Goal: Navigation & Orientation: Find specific page/section

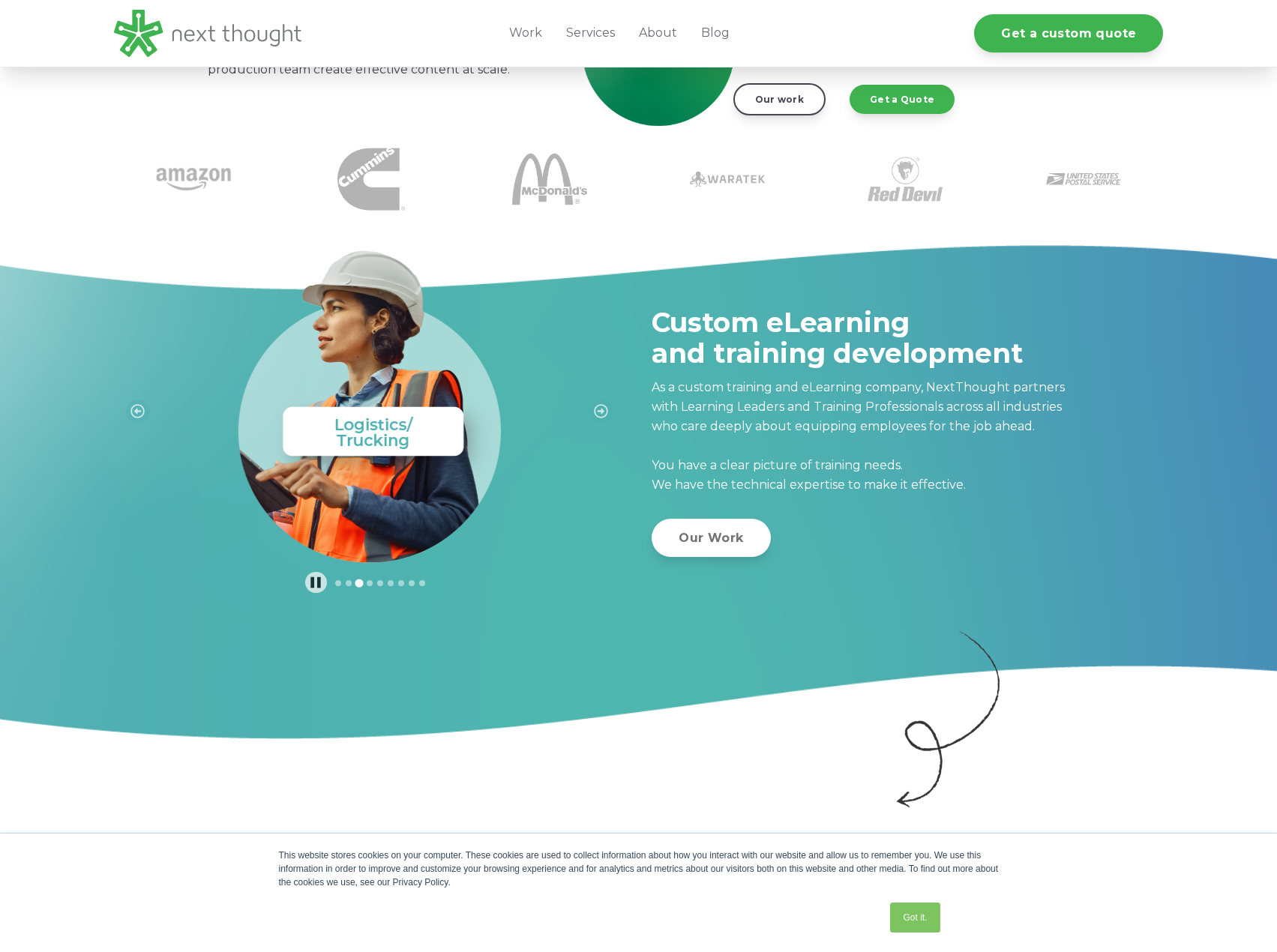
scroll to position [350, 0]
click at [902, 911] on link "Got it." at bounding box center [915, 918] width 49 height 30
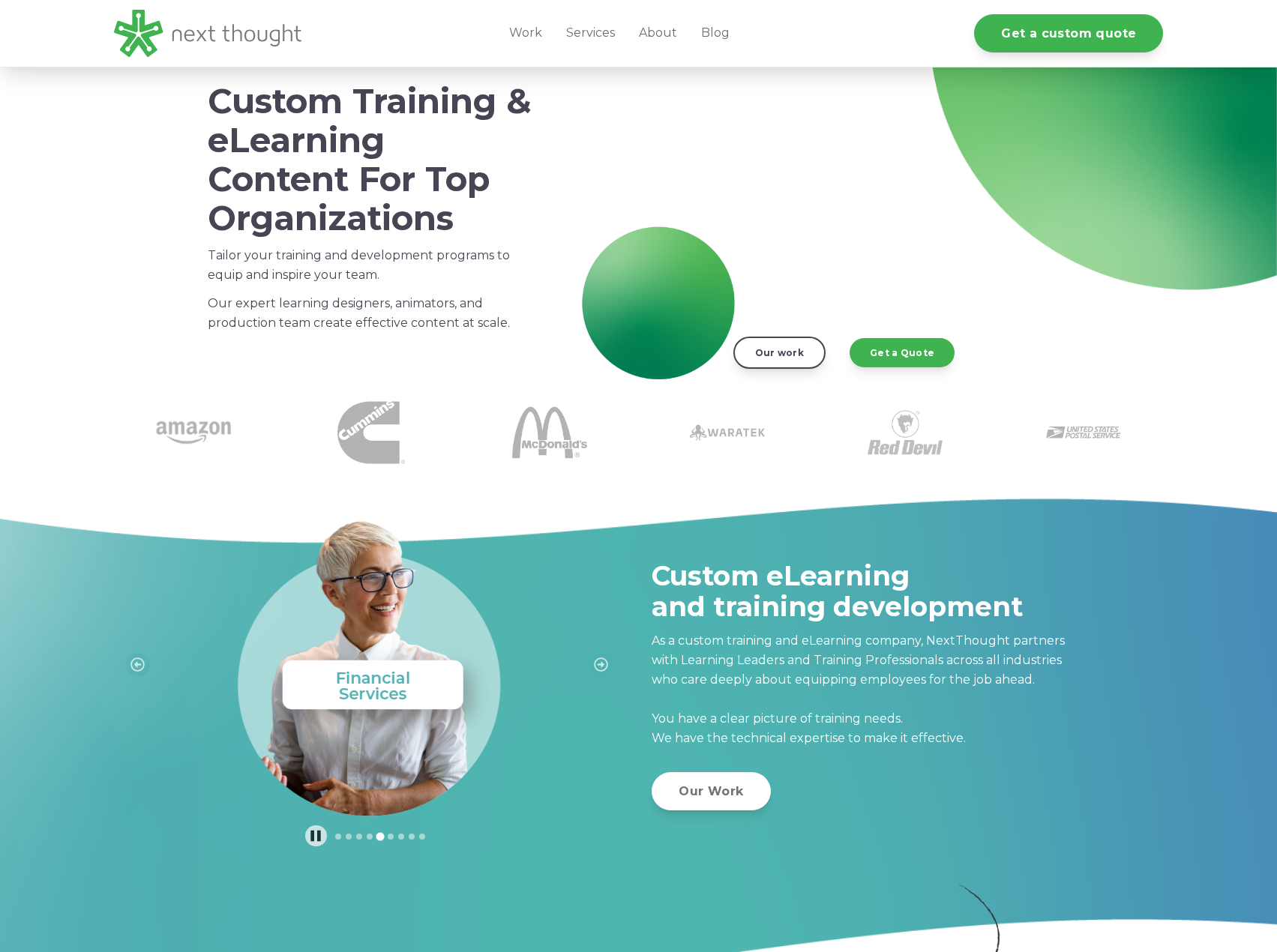
scroll to position [0, 0]
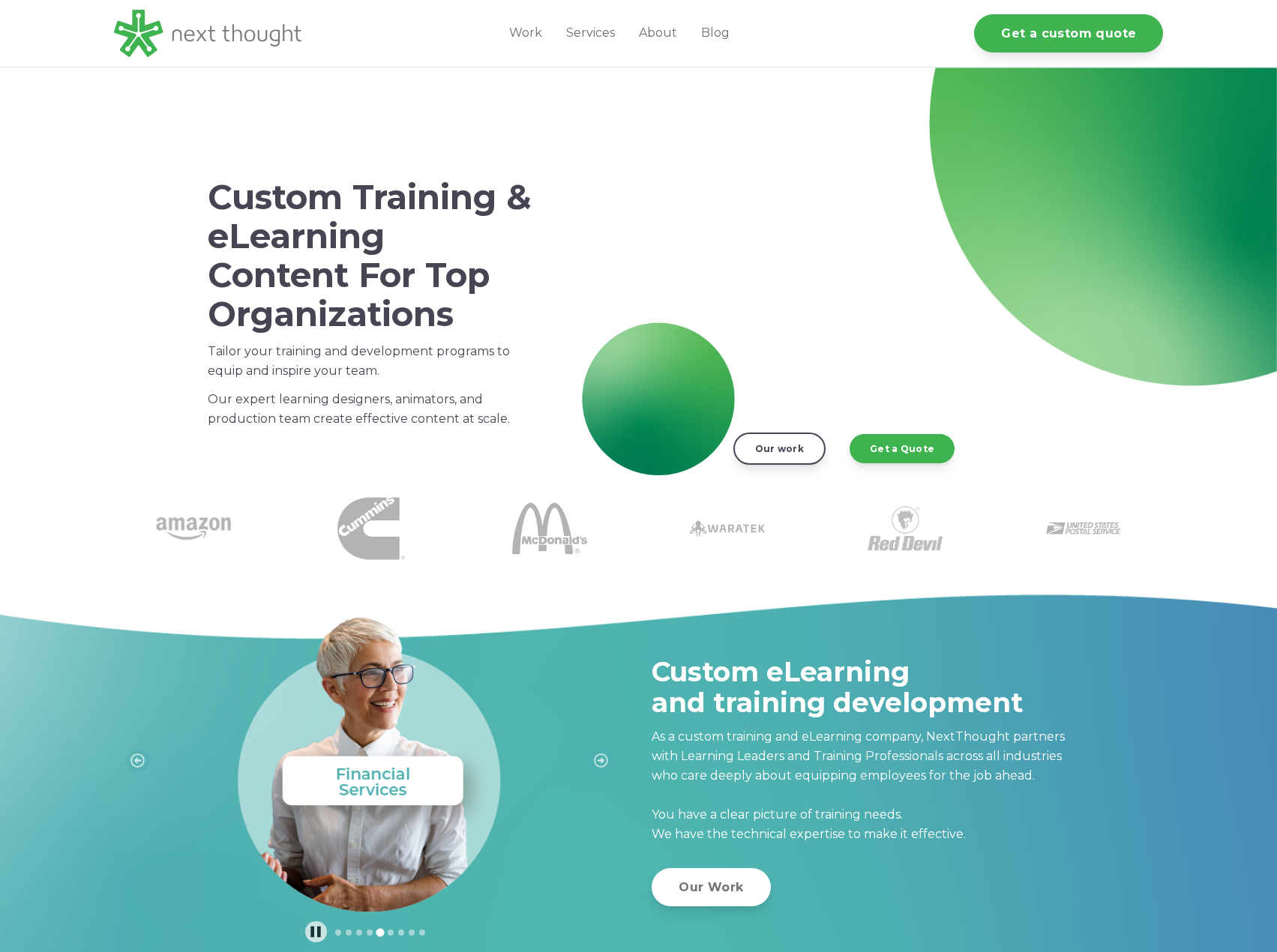
drag, startPoint x: 601, startPoint y: 731, endPoint x: 591, endPoint y: 606, distance: 125.4
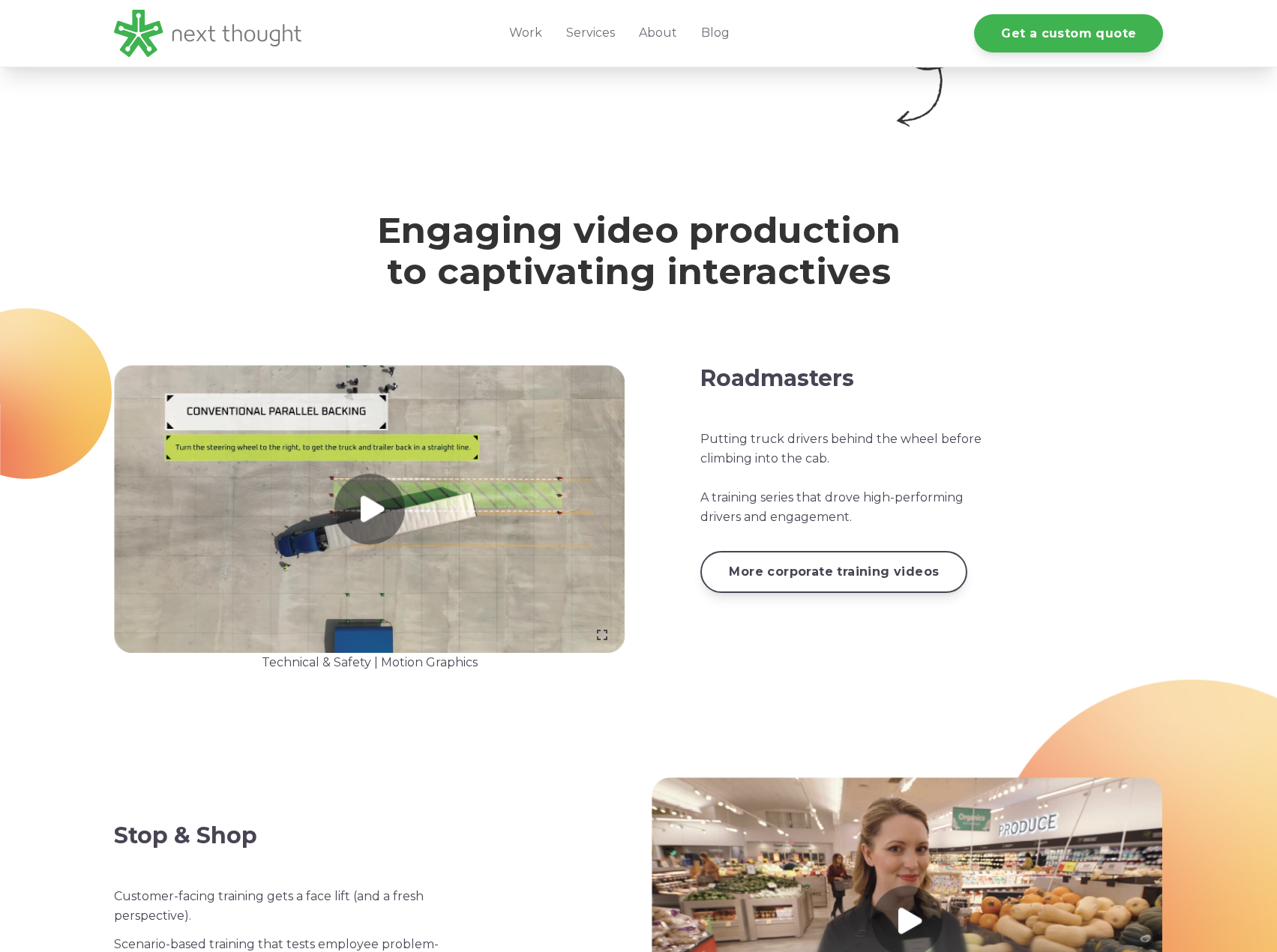
drag, startPoint x: 608, startPoint y: 684, endPoint x: 577, endPoint y: 780, distance: 100.9
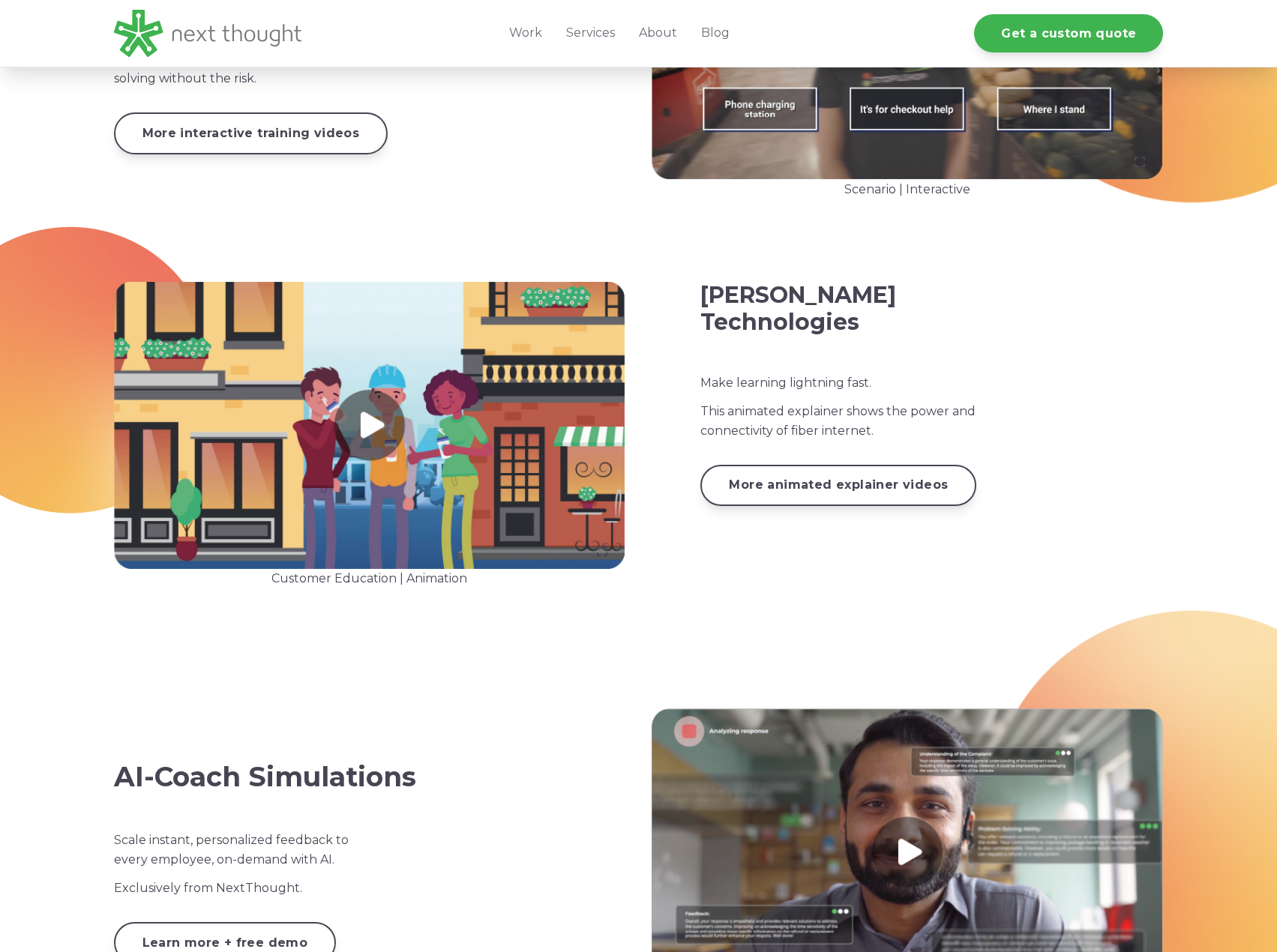
drag, startPoint x: 583, startPoint y: 741, endPoint x: 560, endPoint y: 816, distance: 78.4
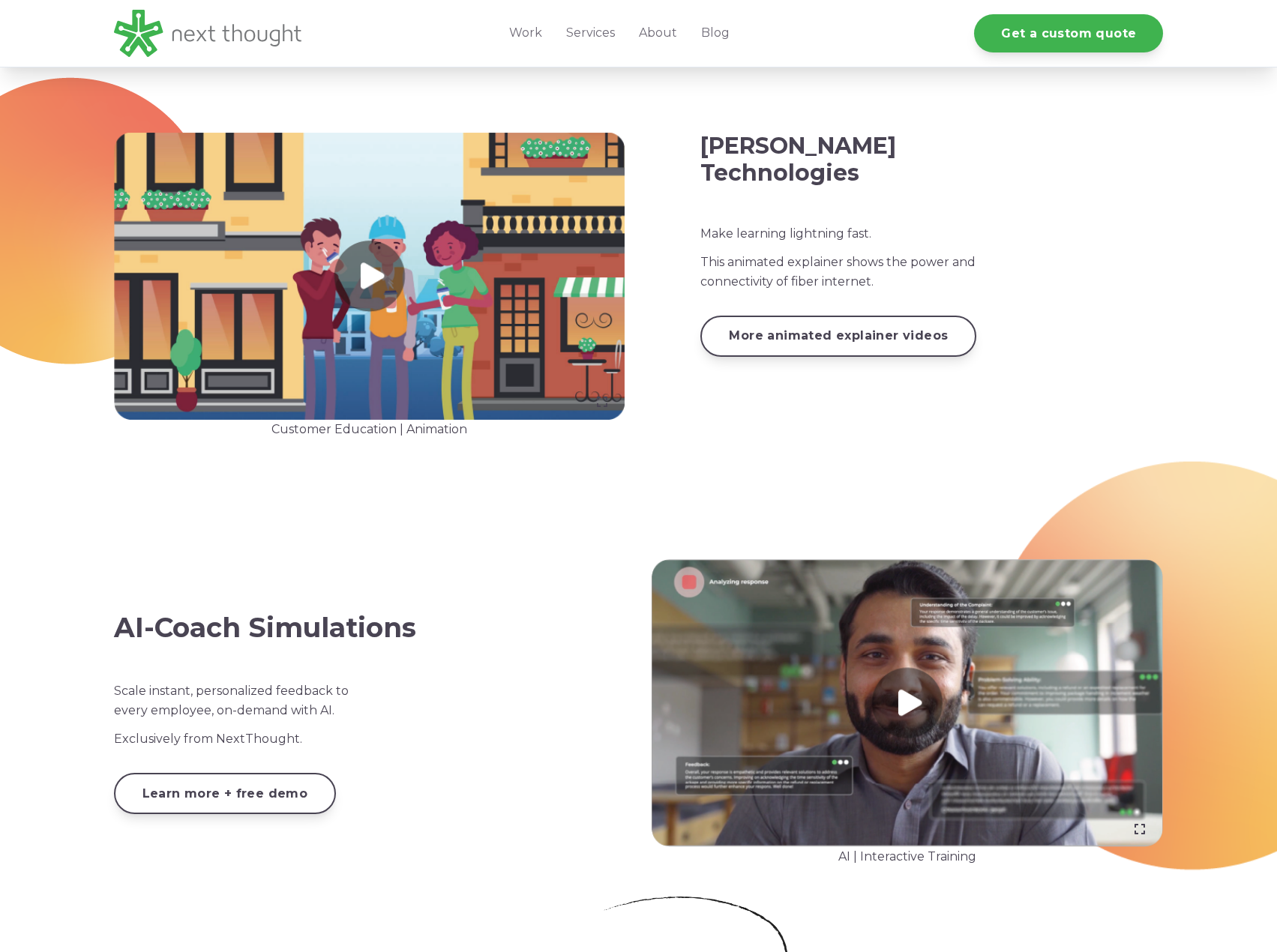
scroll to position [2126, 0]
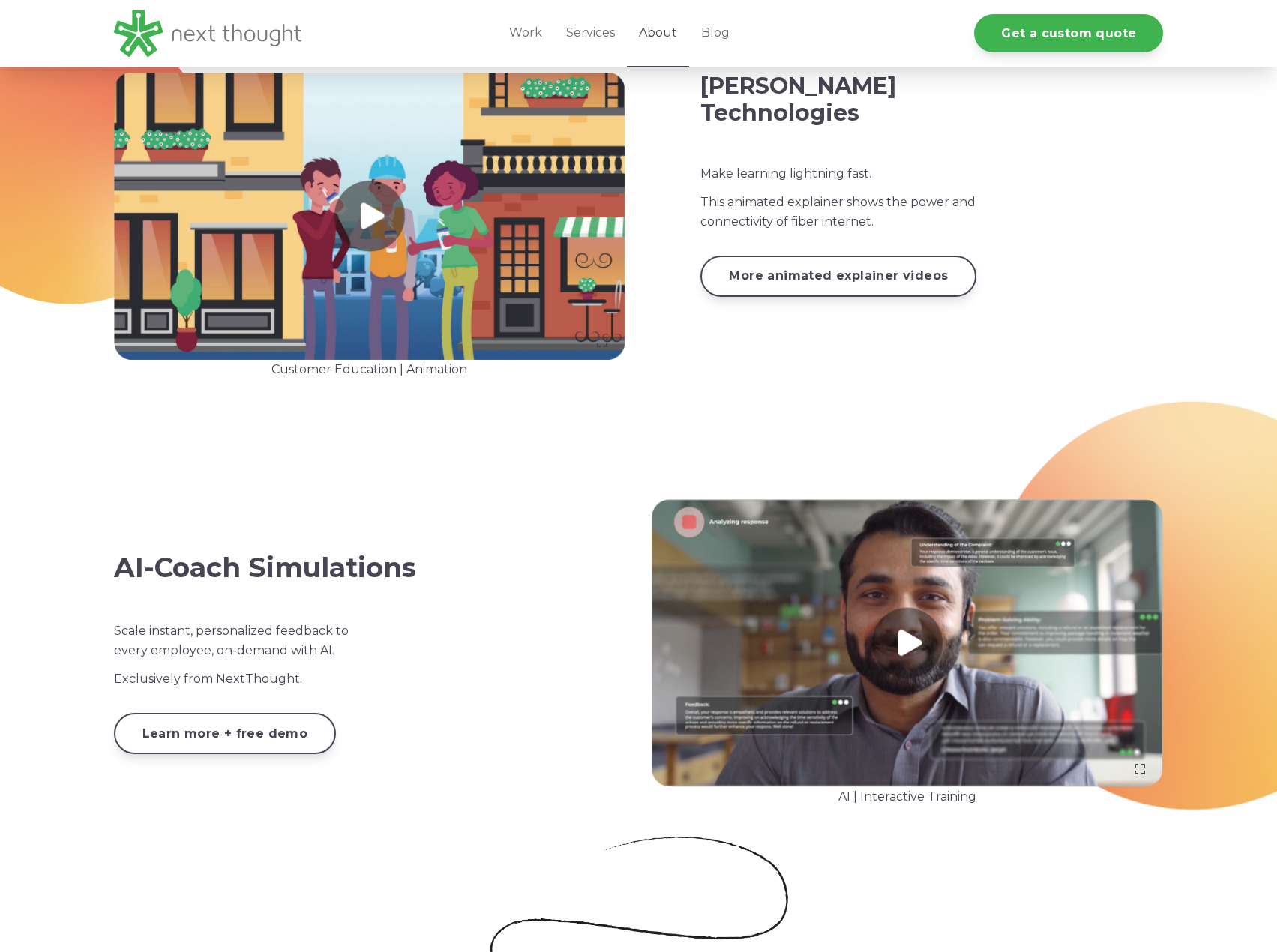
click at [667, 35] on link "About" at bounding box center [658, 33] width 62 height 67
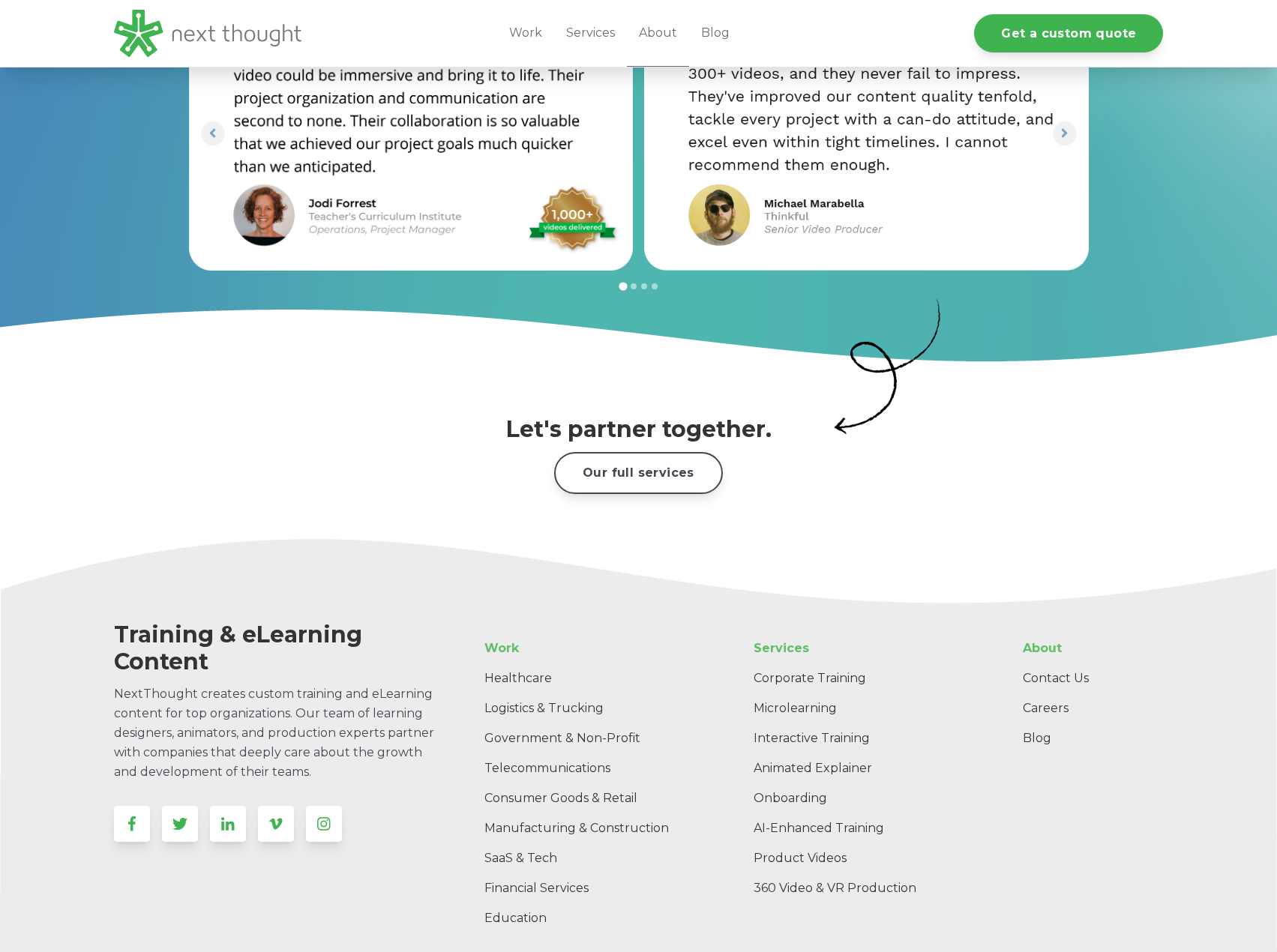
scroll to position [2154, 0]
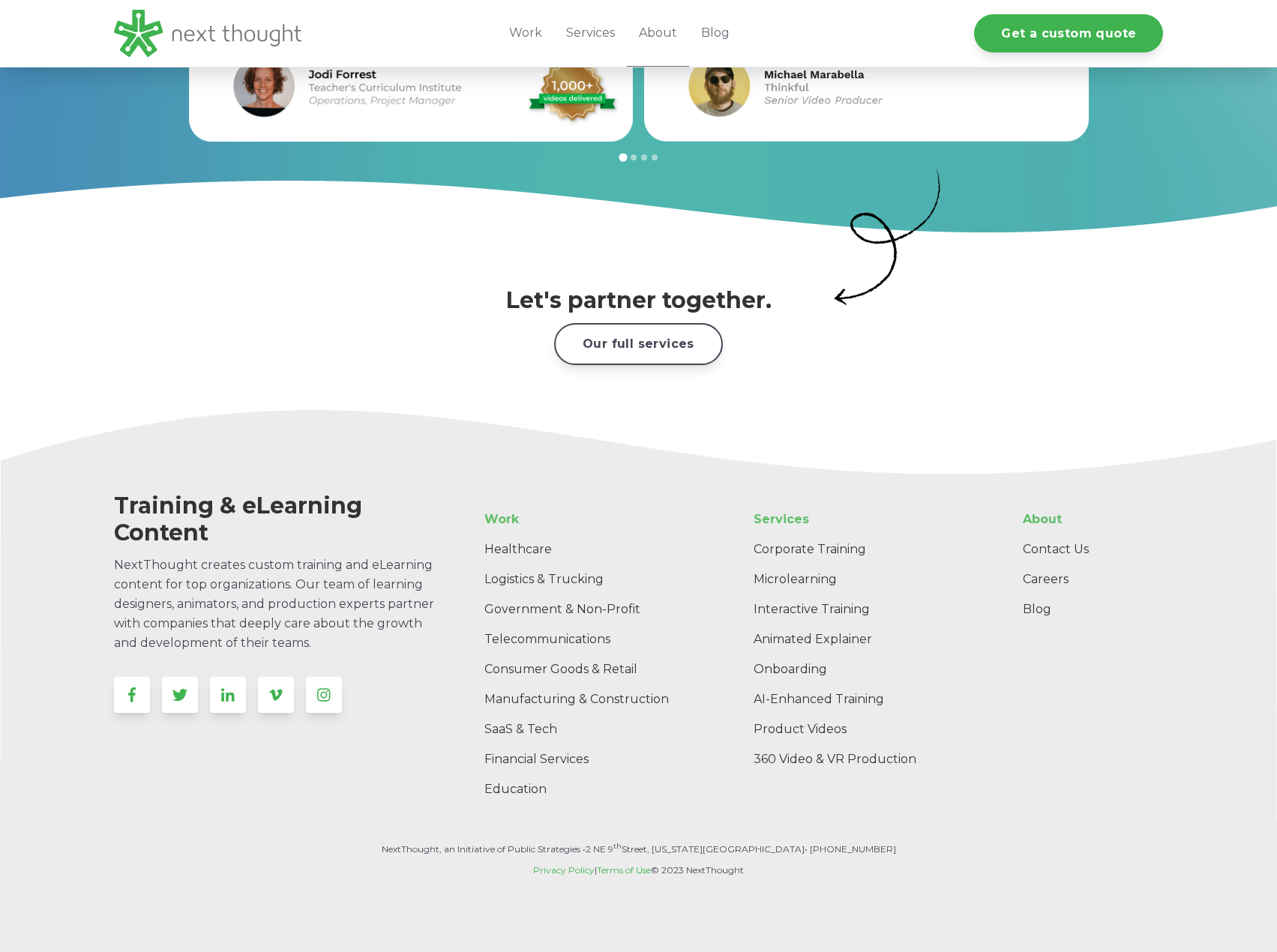
drag, startPoint x: 513, startPoint y: 513, endPoint x: 503, endPoint y: 587, distance: 74.7
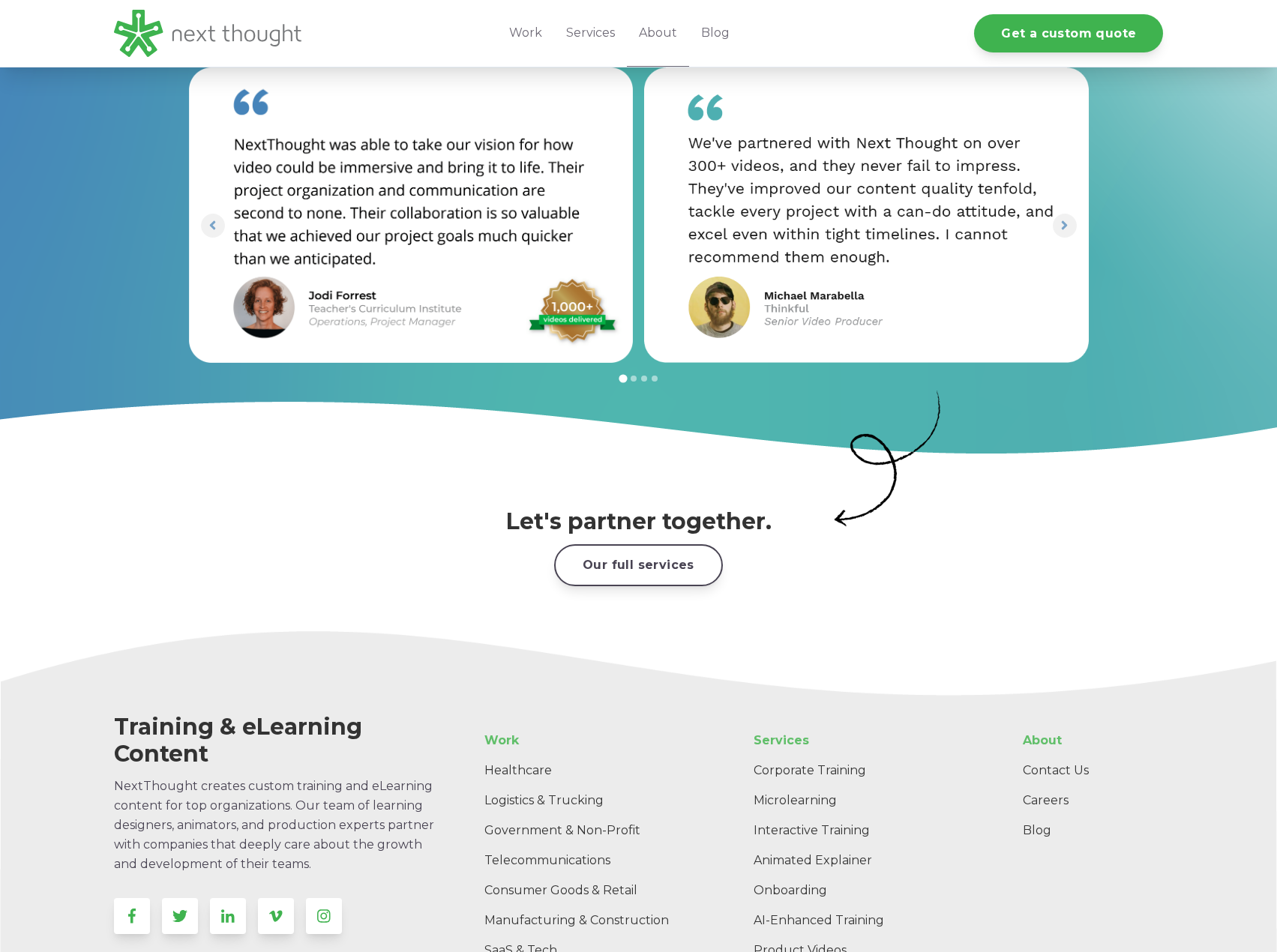
drag, startPoint x: 662, startPoint y: 437, endPoint x: 646, endPoint y: 367, distance: 71.8
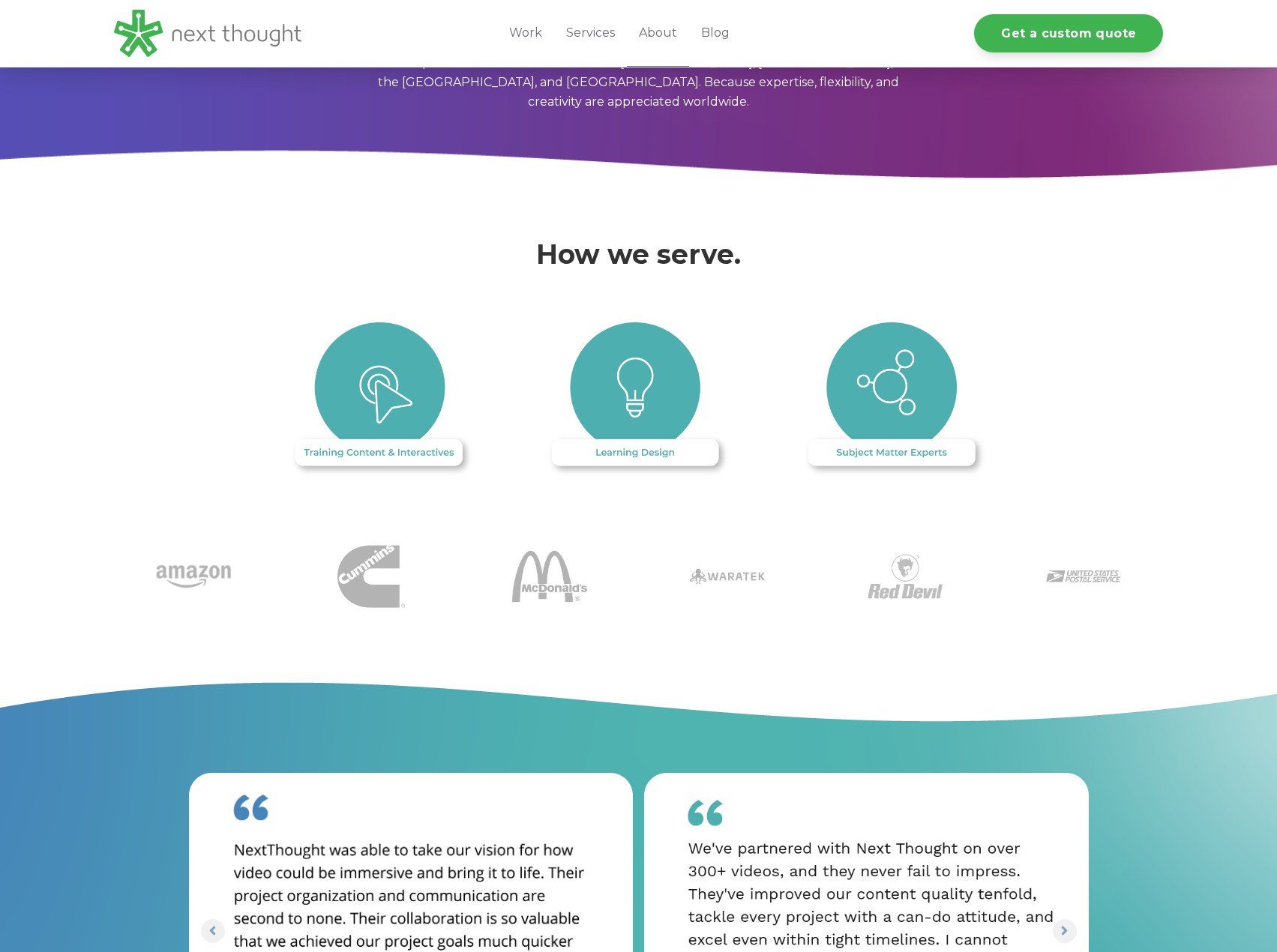
scroll to position [1225, 0]
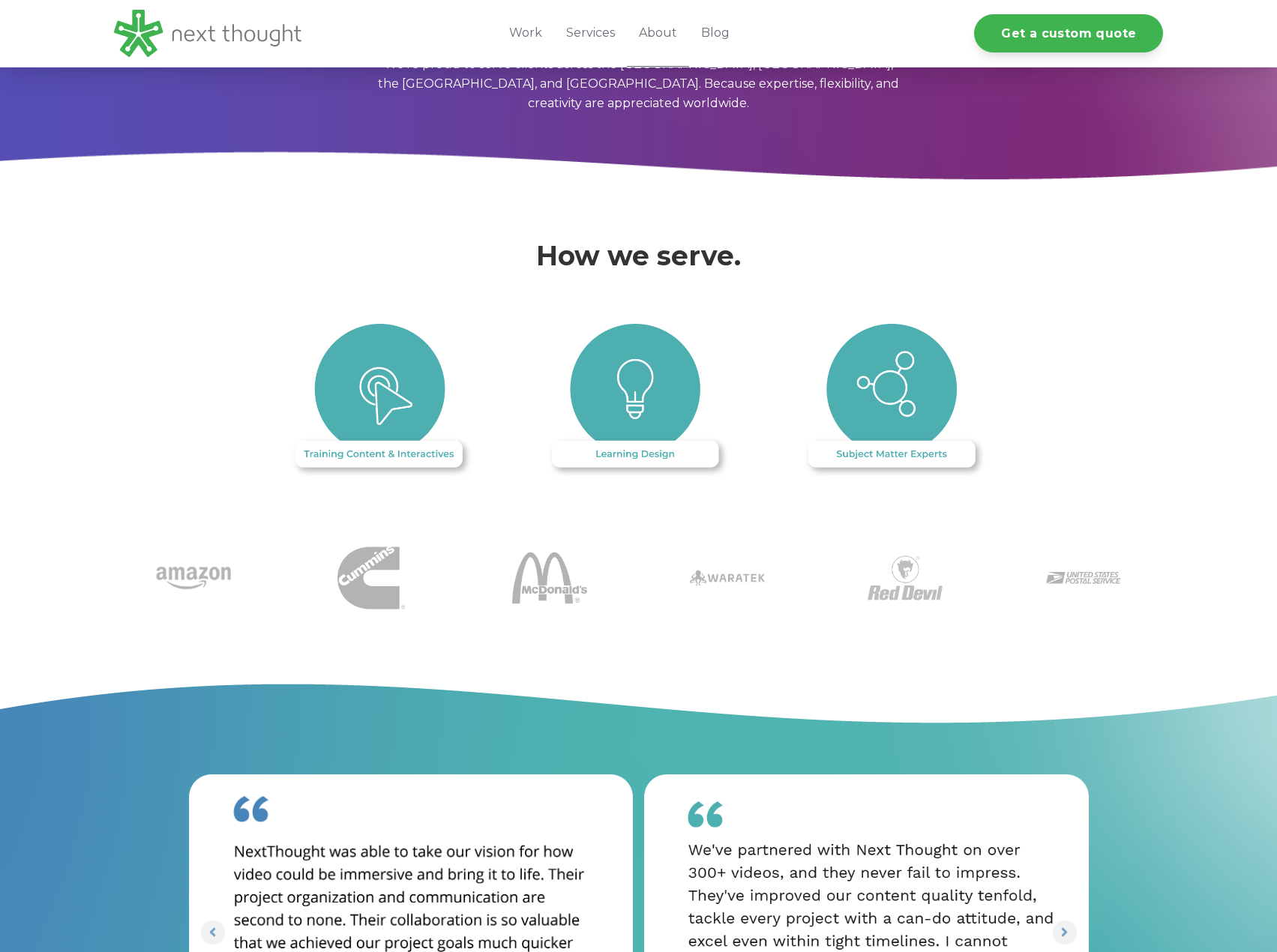
drag, startPoint x: 522, startPoint y: 563, endPoint x: 519, endPoint y: 551, distance: 12.4
click at [402, 436] on img at bounding box center [382, 402] width 187 height 157
click at [606, 433] on img at bounding box center [639, 402] width 187 height 157
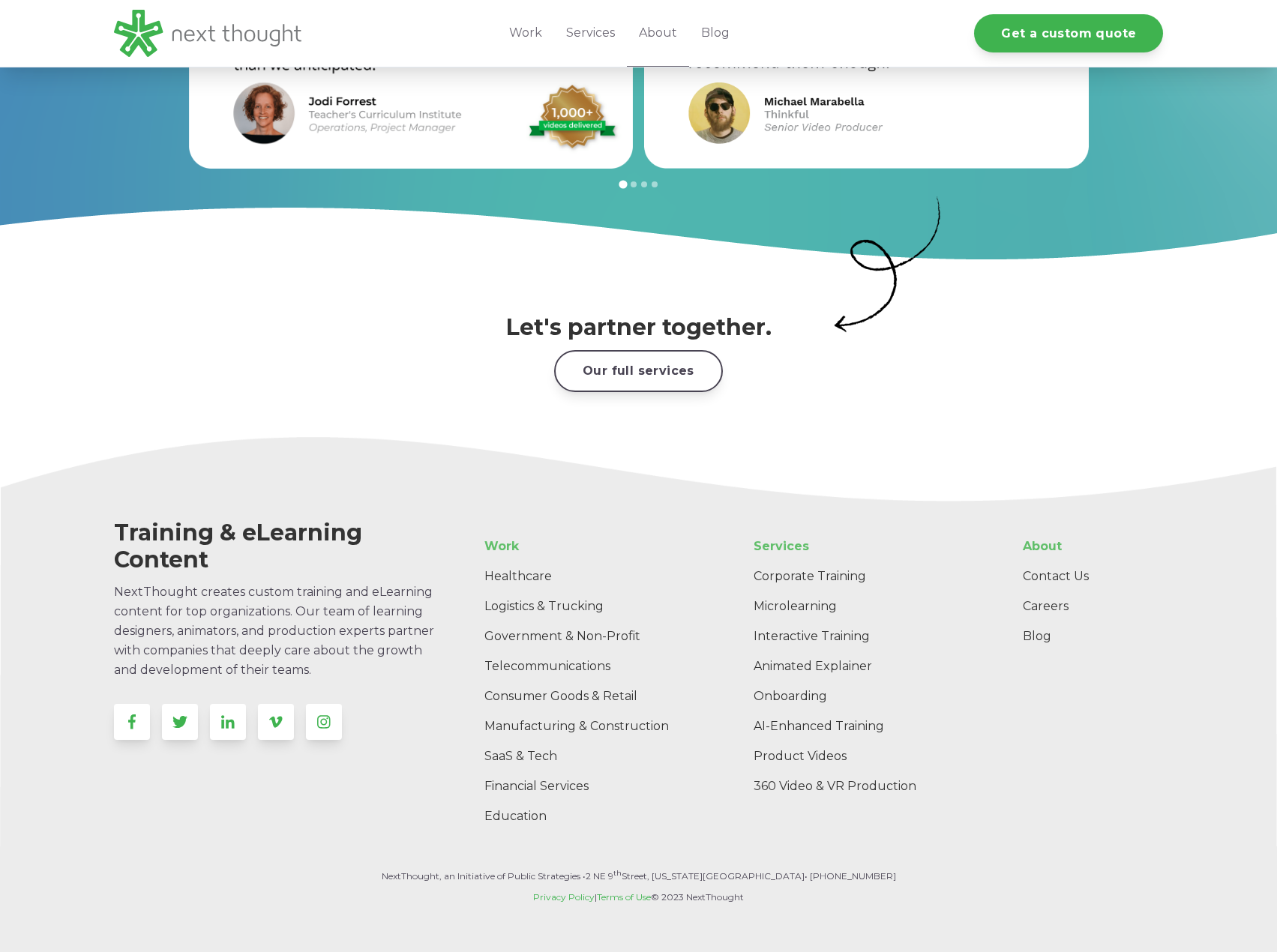
drag, startPoint x: 720, startPoint y: 645, endPoint x: 719, endPoint y: 660, distance: 15.0
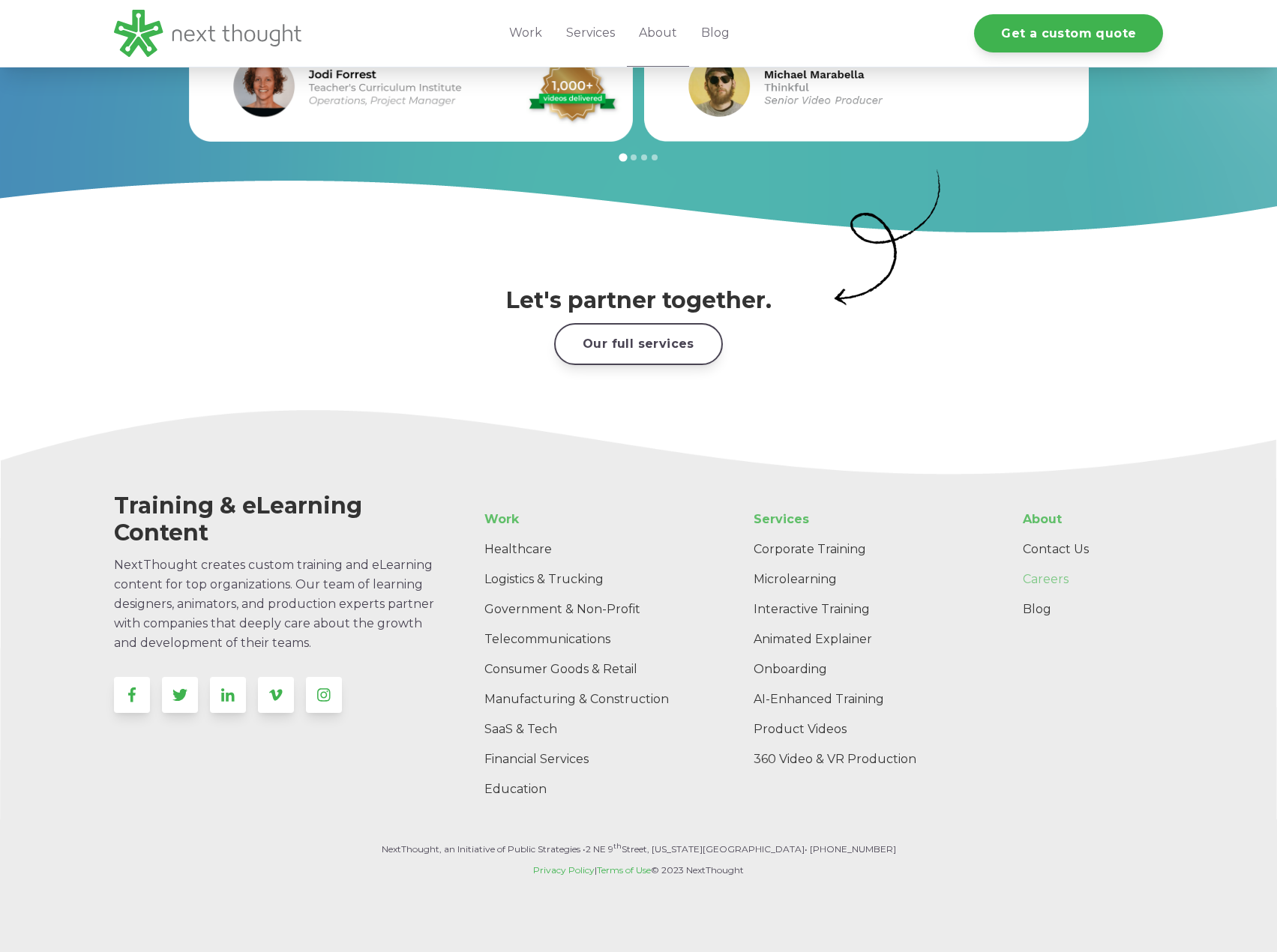
click at [1045, 565] on link "Careers" at bounding box center [1087, 580] width 152 height 30
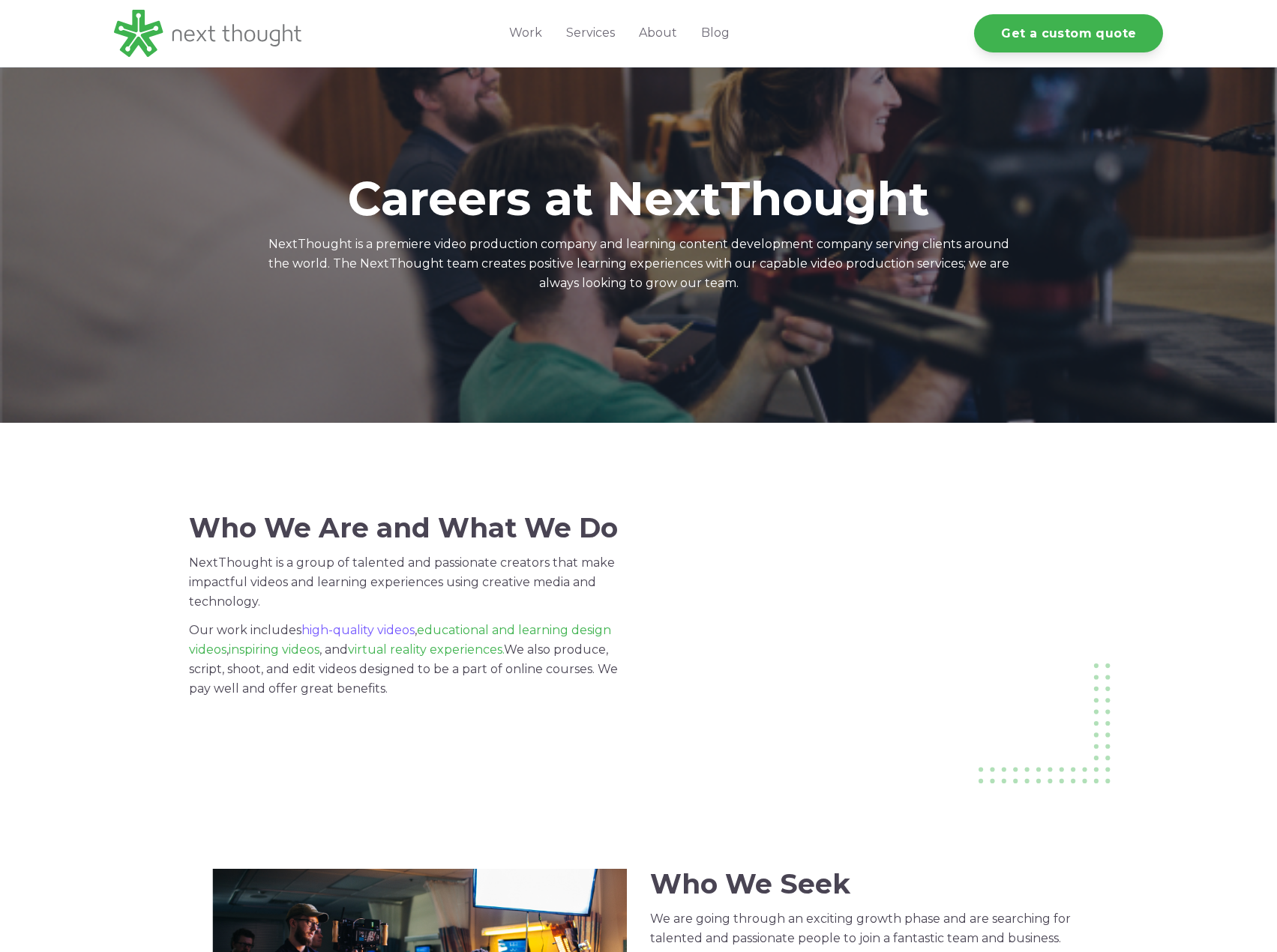
drag, startPoint x: 354, startPoint y: 631, endPoint x: 306, endPoint y: 755, distance: 133.0
drag, startPoint x: 275, startPoint y: 798, endPoint x: 231, endPoint y: 608, distance: 195.0
